Goal: Task Accomplishment & Management: Complete application form

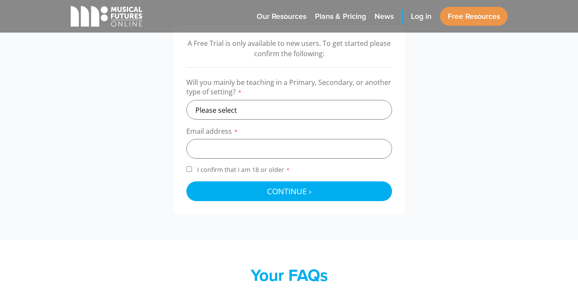
scroll to position [257, 0]
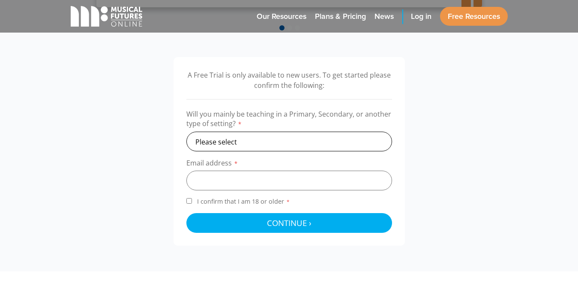
click at [246, 137] on select "Please select Primary Secondary Other" at bounding box center [290, 142] width 206 height 20
select select "primary"
click at [187, 132] on select "Please select Primary Secondary Other" at bounding box center [290, 142] width 206 height 20
click at [222, 178] on input "email" at bounding box center [290, 181] width 206 height 20
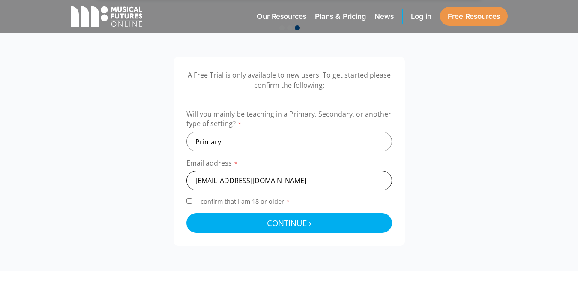
type input "mcrossmanuk@gmail.com"
click at [193, 198] on label "I confirm that I am 18 or older *" at bounding box center [290, 203] width 206 height 12
click at [192, 198] on input "I confirm that I am 18 or older *" at bounding box center [190, 201] width 6 height 6
checkbox input "true"
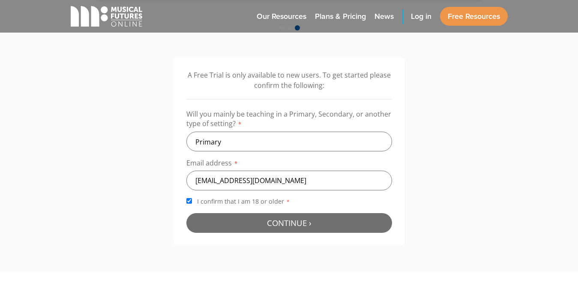
click at [214, 215] on button "Continue › Checking your details..." at bounding box center [290, 223] width 206 height 20
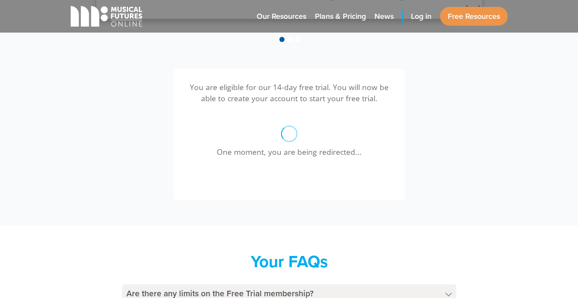
scroll to position [229, 0]
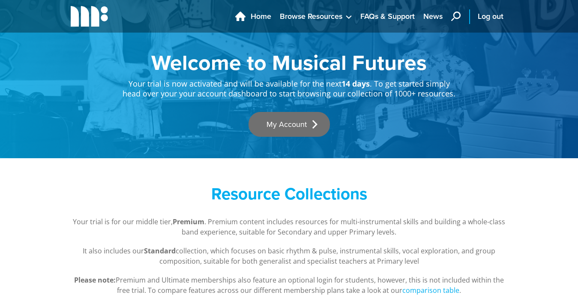
click at [287, 126] on link "My Account" at bounding box center [289, 124] width 81 height 25
